Goal: Information Seeking & Learning: Check status

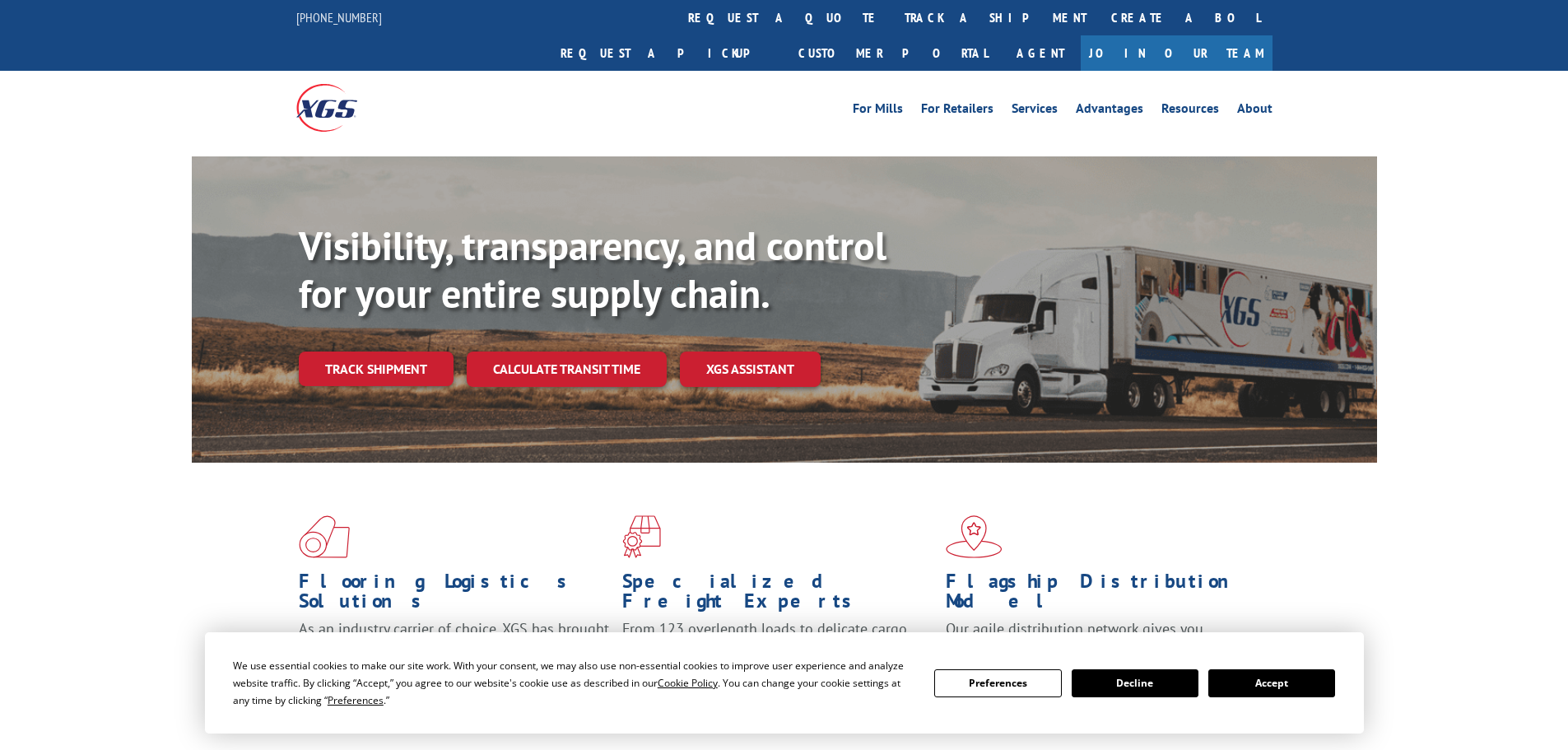
click at [892, 16] on link "track a shipment" at bounding box center [995, 18] width 206 height 35
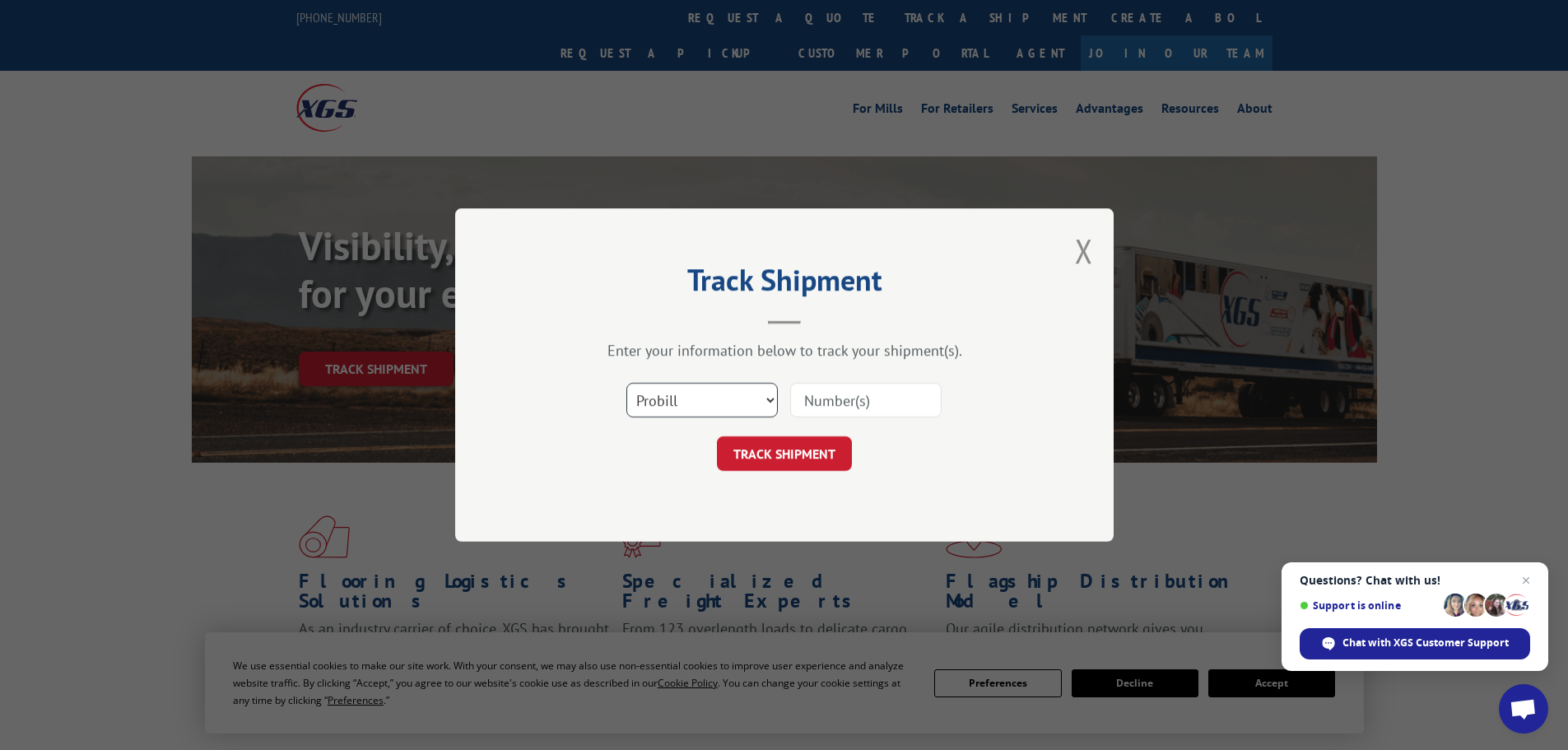
click at [716, 401] on select "Select category... Probill BOL PO" at bounding box center [702, 400] width 152 height 34
select select "po"
click at [626, 383] on select "Select category... Probill BOL PO" at bounding box center [702, 400] width 152 height 34
click at [822, 405] on input at bounding box center [866, 400] width 152 height 34
paste input "21454387"
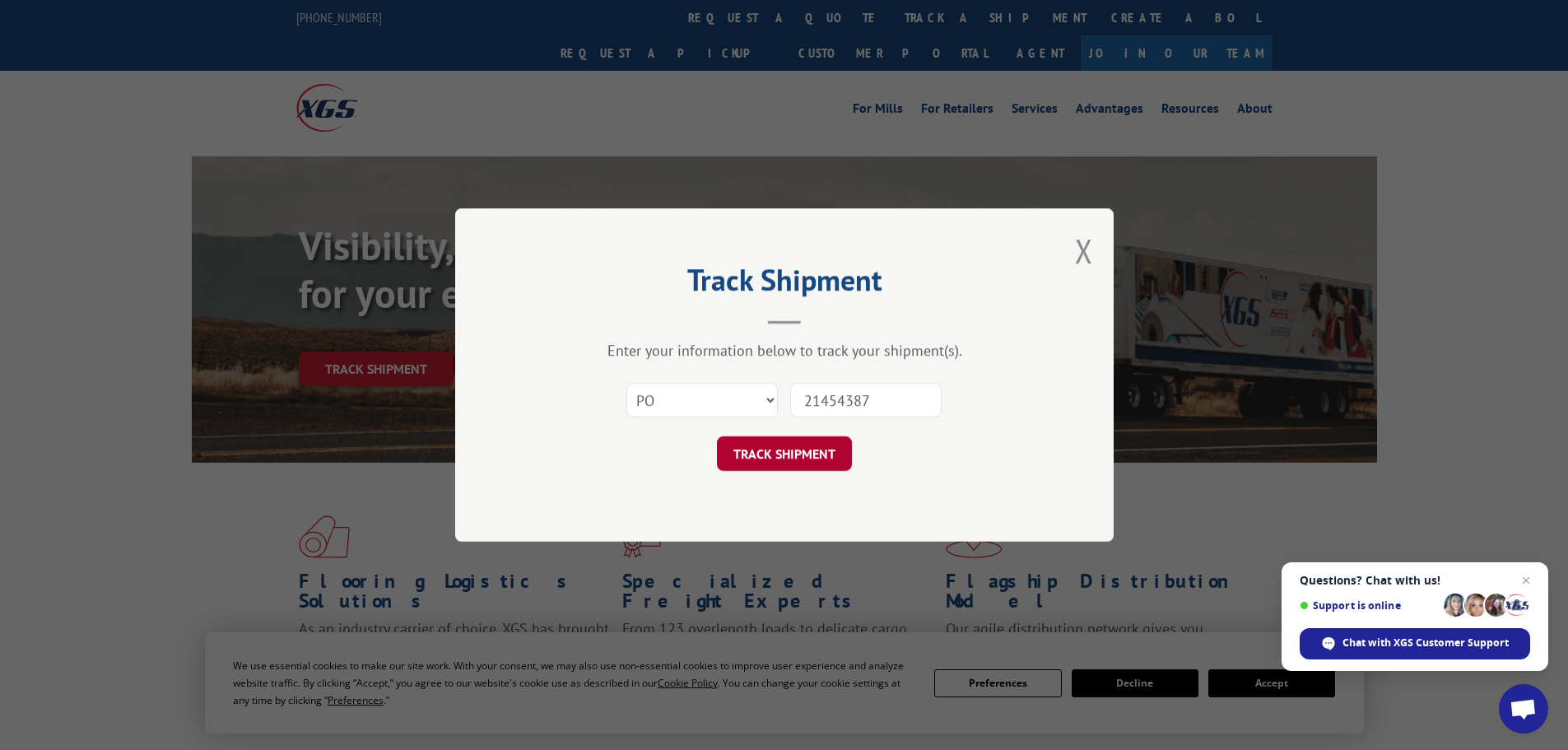
type input "21454387"
click at [778, 455] on button "TRACK SHIPMENT" at bounding box center [784, 453] width 135 height 34
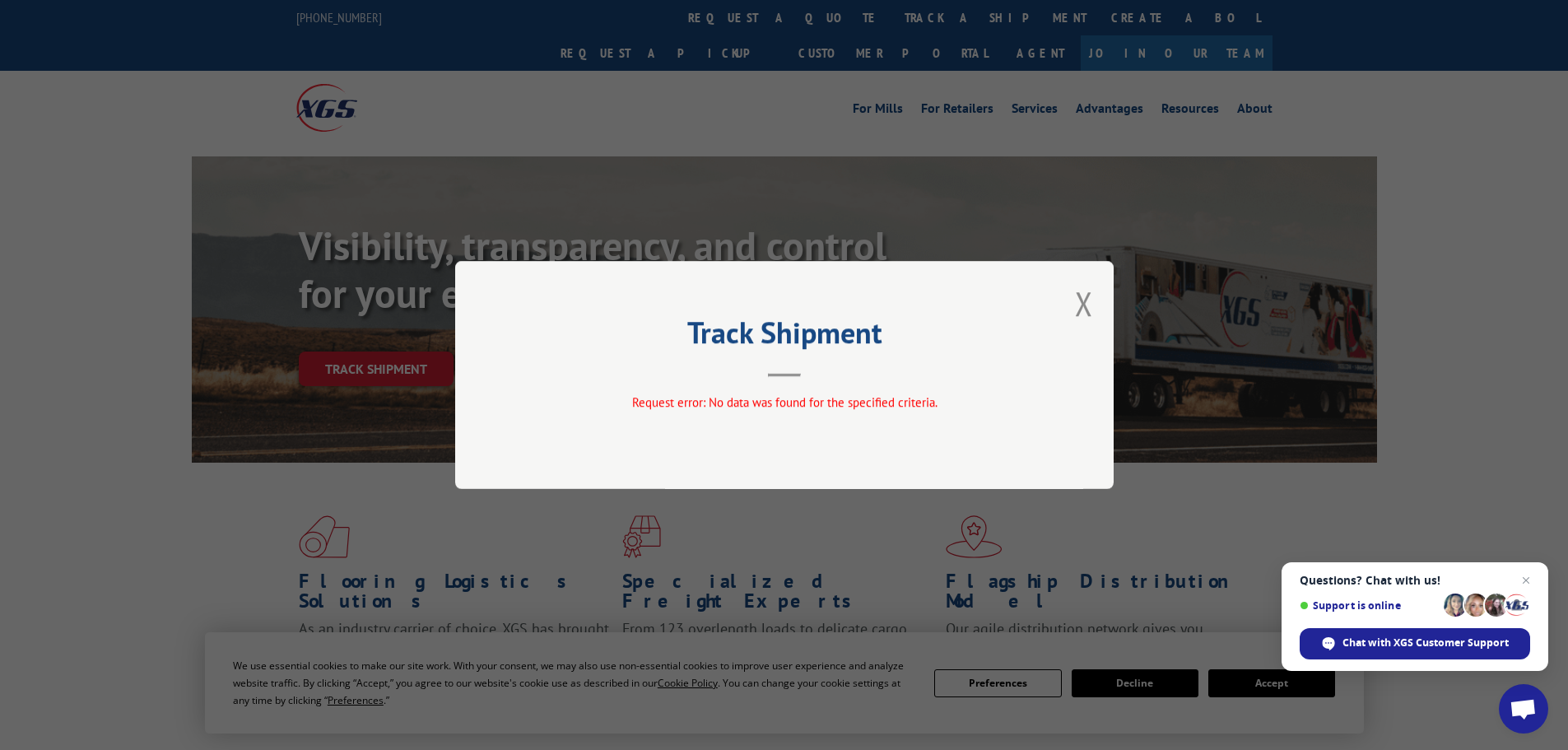
drag, startPoint x: 1078, startPoint y: 300, endPoint x: 889, endPoint y: 221, distance: 204.8
click at [1069, 290] on div "Track Shipment Request error: No data was found for the specified criteria." at bounding box center [784, 375] width 658 height 228
click at [1083, 300] on button "Close modal" at bounding box center [1084, 303] width 19 height 43
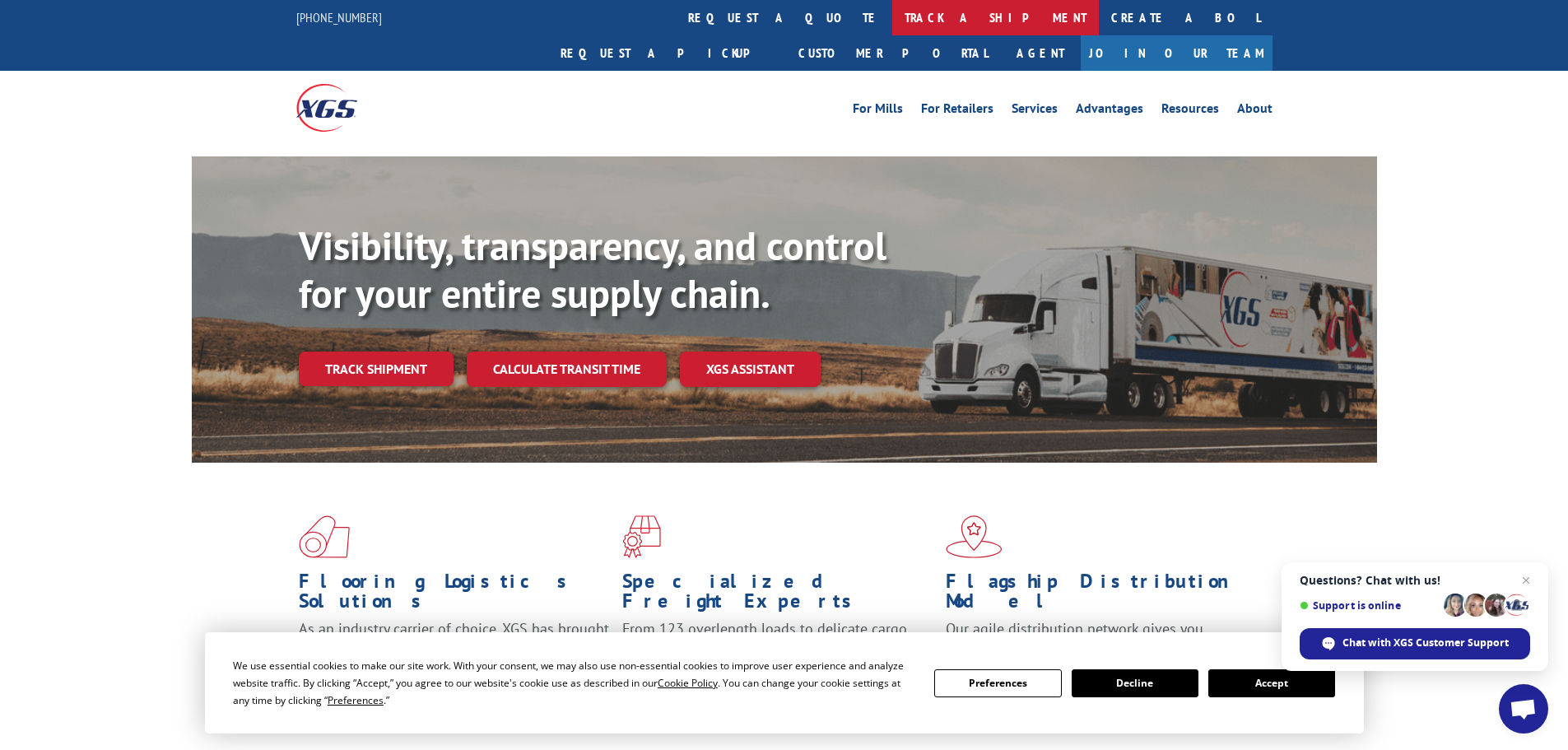
click at [892, 19] on link "track a shipment" at bounding box center [995, 18] width 206 height 35
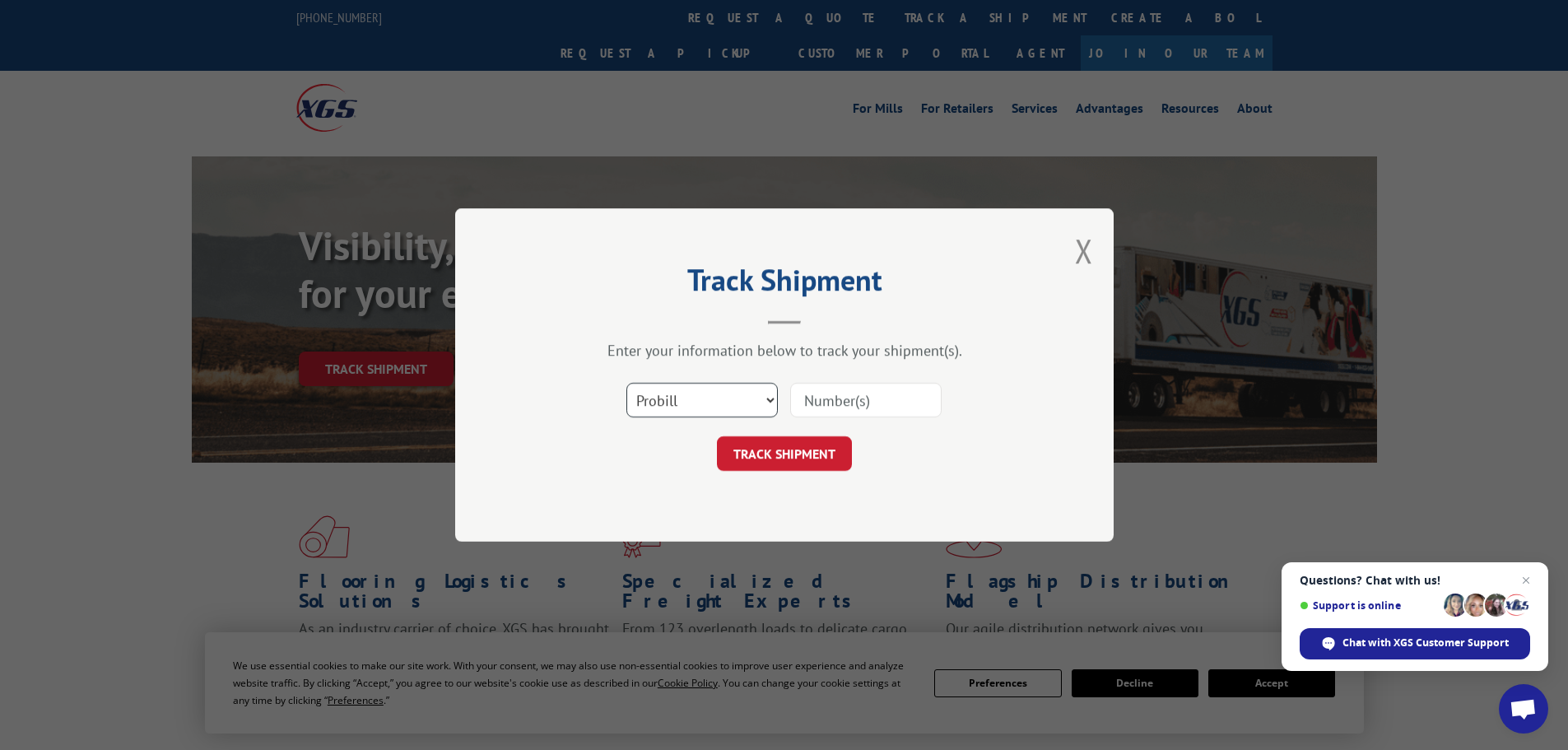
drag, startPoint x: 731, startPoint y: 397, endPoint x: 727, endPoint y: 416, distance: 19.4
click at [729, 398] on select "Select category... Probill BOL PO" at bounding box center [702, 400] width 152 height 34
select select "po"
click at [626, 383] on select "Select category... Probill BOL PO" at bounding box center [702, 400] width 152 height 34
click at [858, 401] on input at bounding box center [866, 400] width 152 height 34
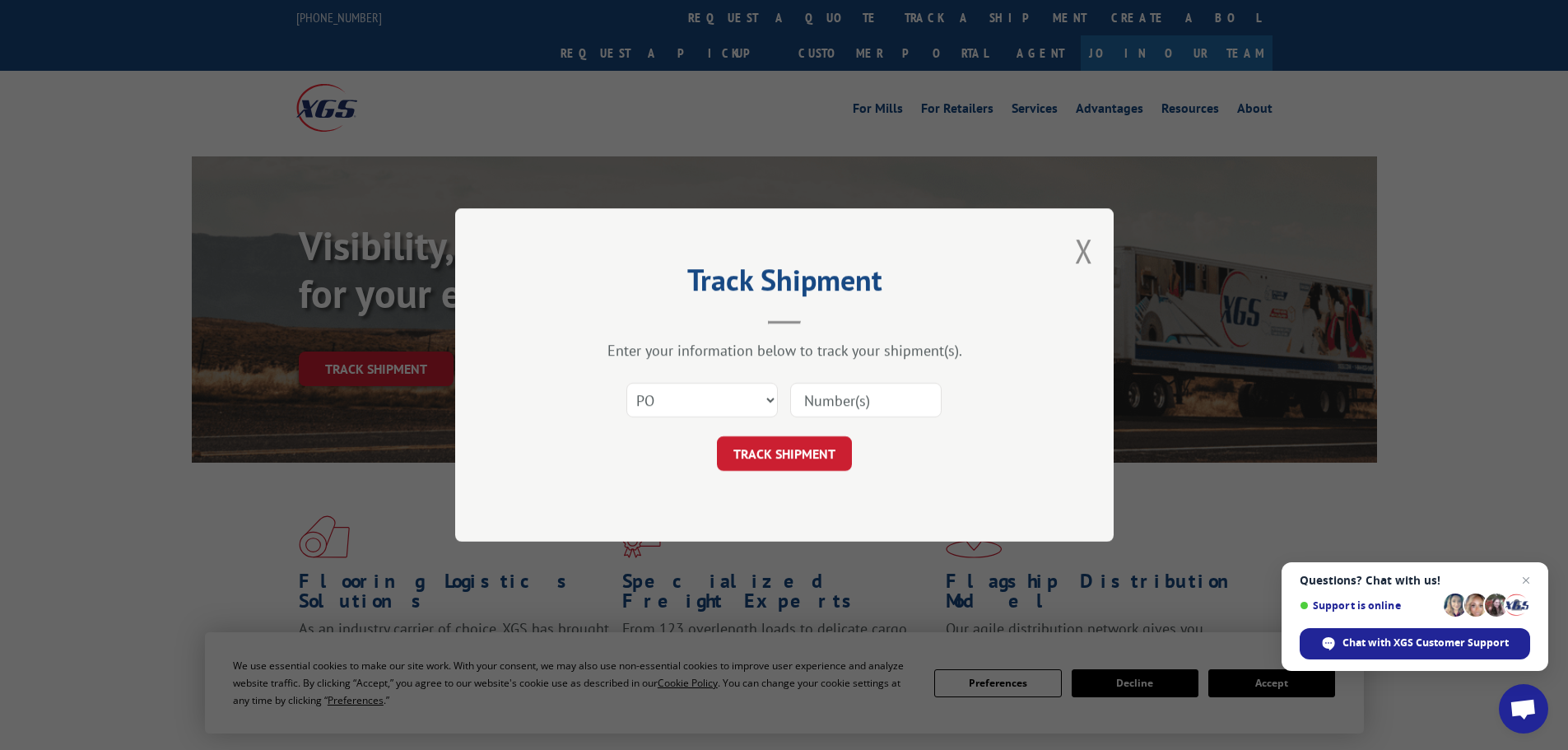
paste input "21454388"
type input "21454388"
click at [808, 454] on button "TRACK SHIPMENT" at bounding box center [784, 453] width 135 height 34
